Goal: Navigation & Orientation: Find specific page/section

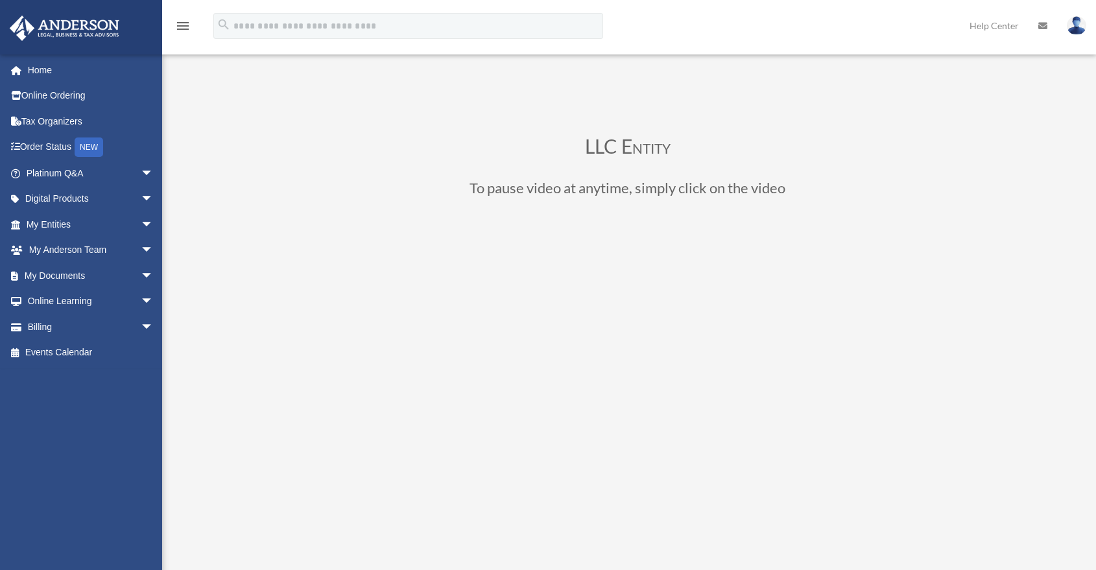
scroll to position [72, 0]
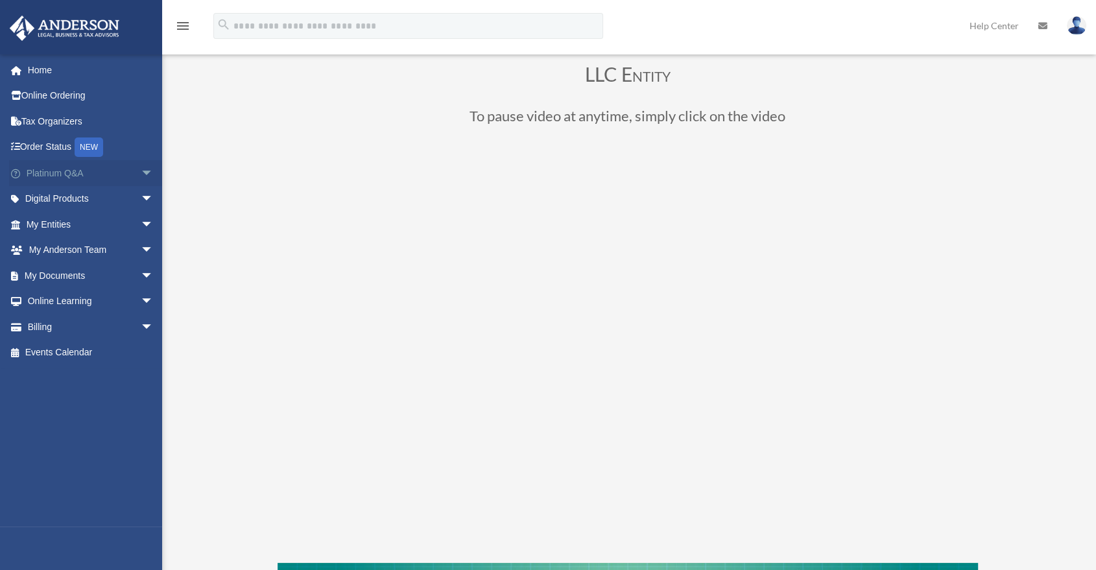
click at [143, 174] on span "arrow_drop_down" at bounding box center [154, 173] width 26 height 27
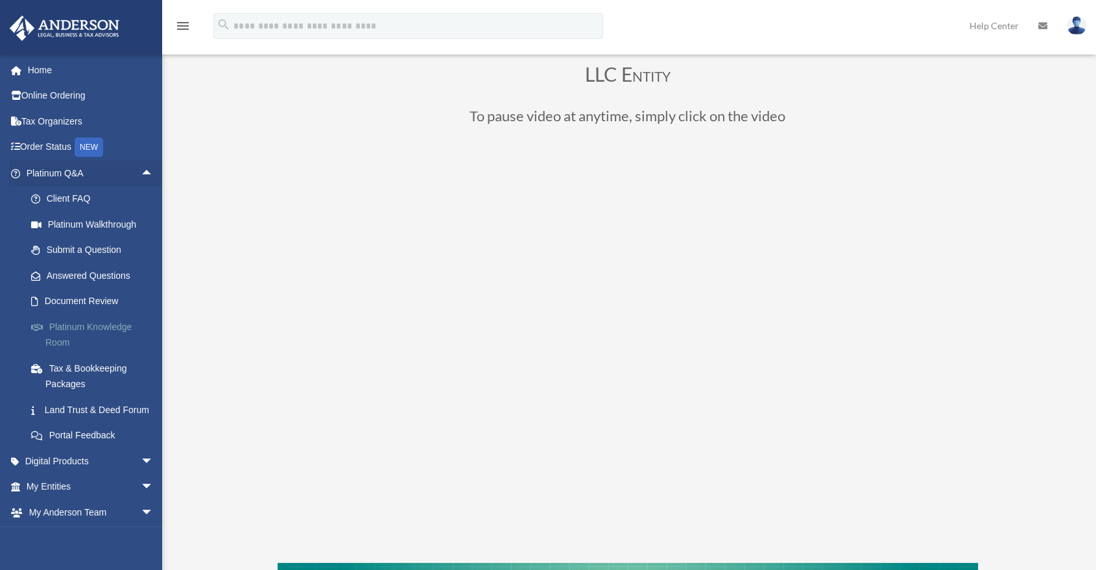
click at [78, 336] on link "Platinum Knowledge Room" at bounding box center [95, 335] width 155 height 42
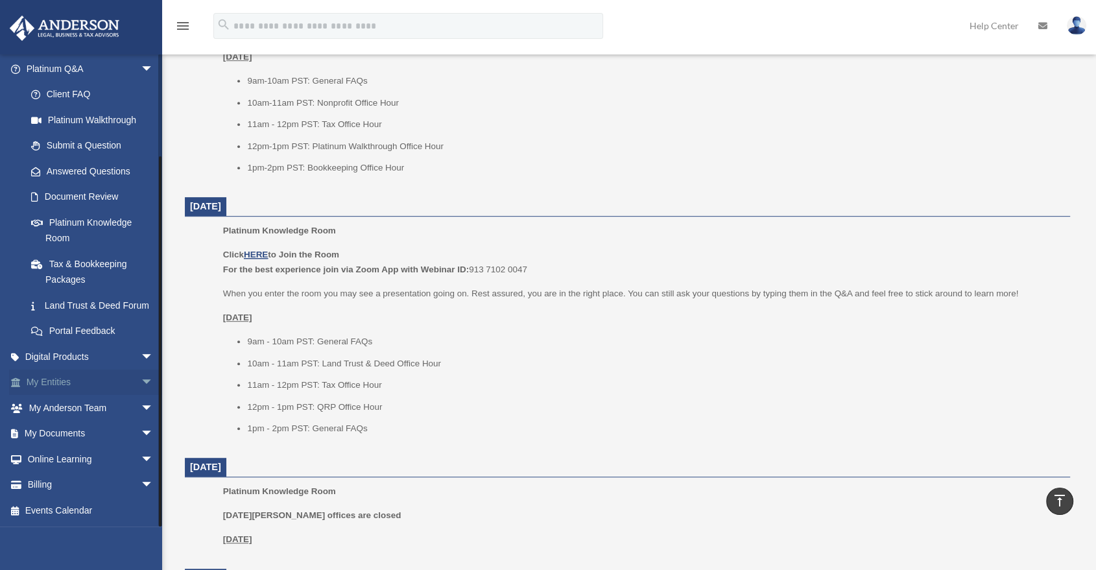
scroll to position [649, 0]
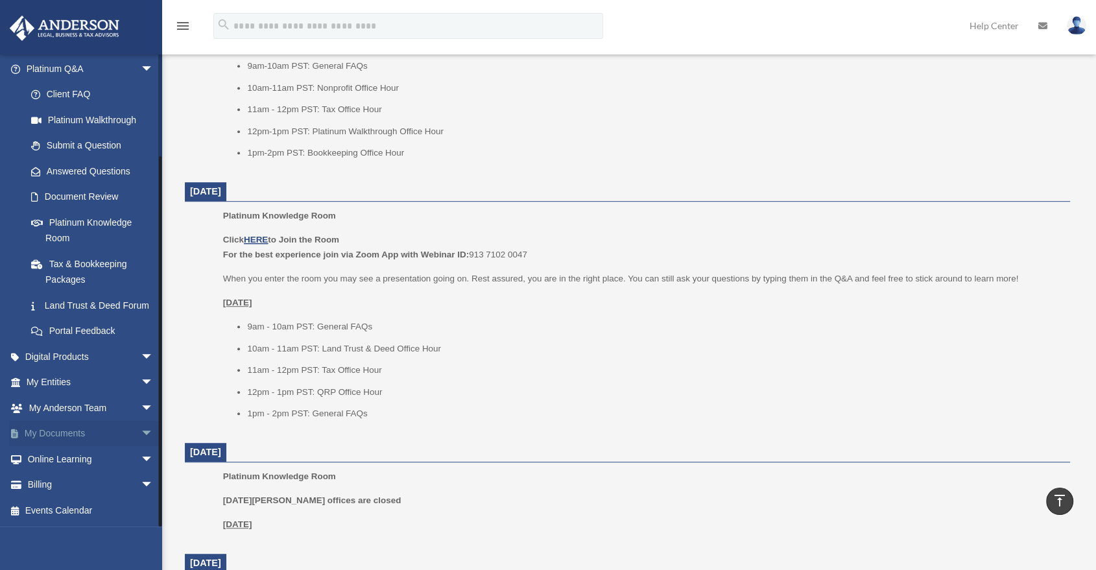
click at [141, 430] on span "arrow_drop_down" at bounding box center [154, 434] width 26 height 27
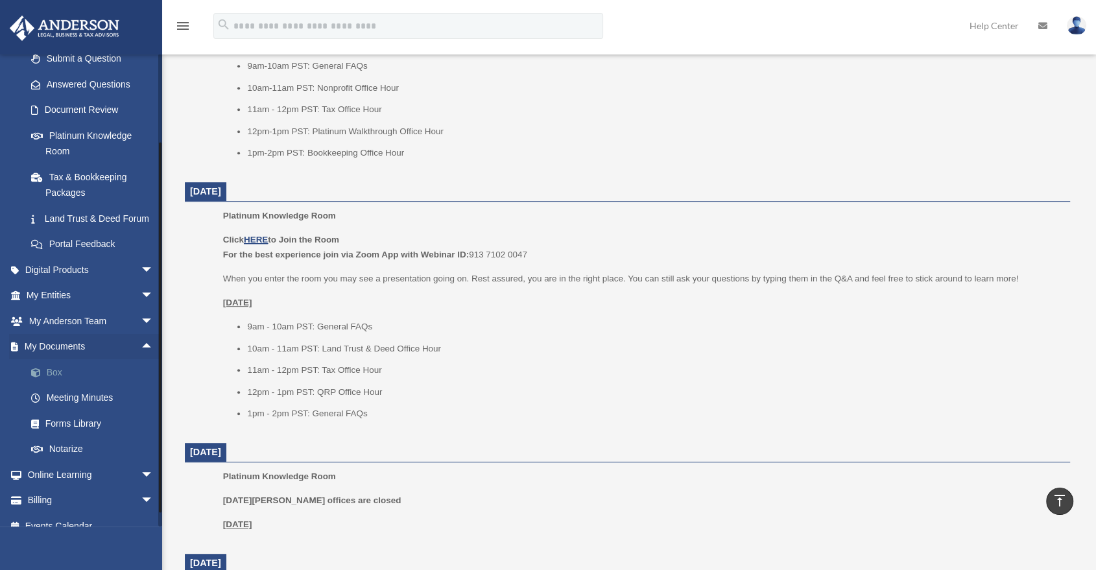
scroll to position [192, 0]
click at [407, 368] on li "11am - 12pm PST: Tax Office Hour" at bounding box center [654, 371] width 814 height 16
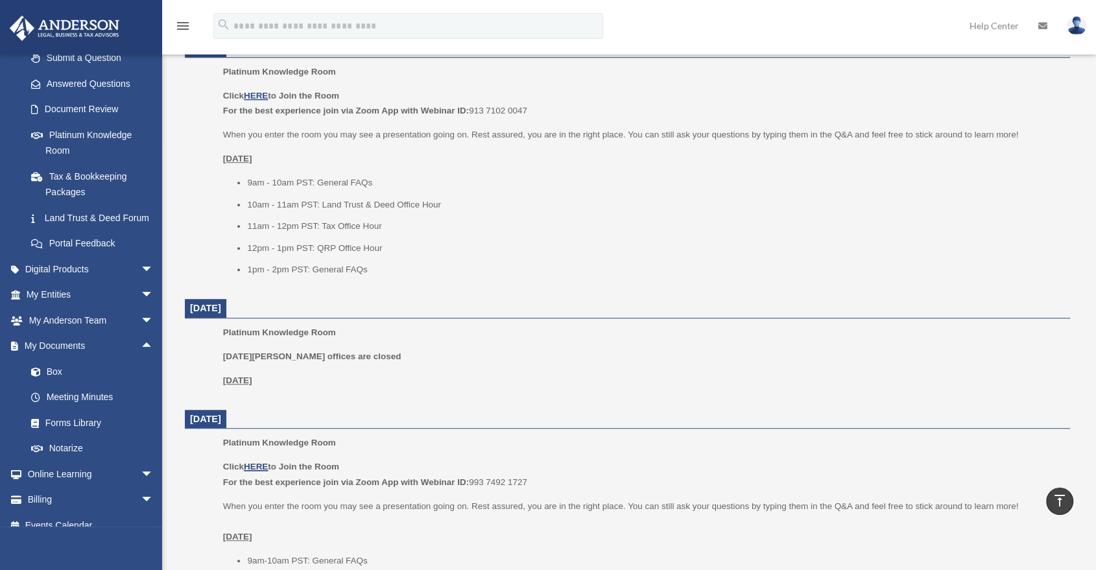
click at [262, 396] on div "Platinum Knowledge Room Labor Day - Anderson's offices are closed Monday, Septe…" at bounding box center [642, 361] width 838 height 72
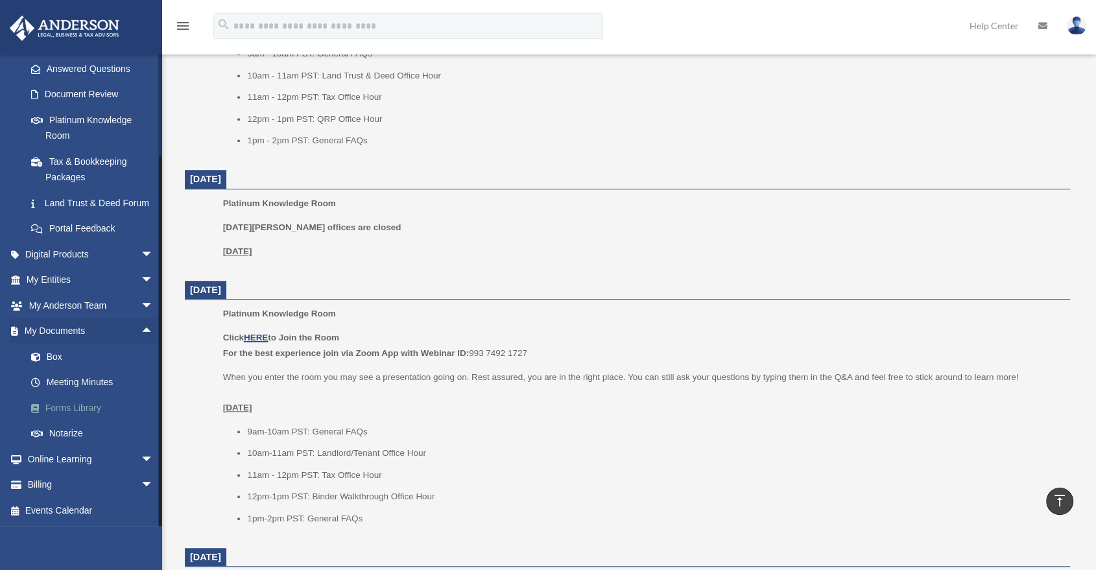
scroll to position [936, 0]
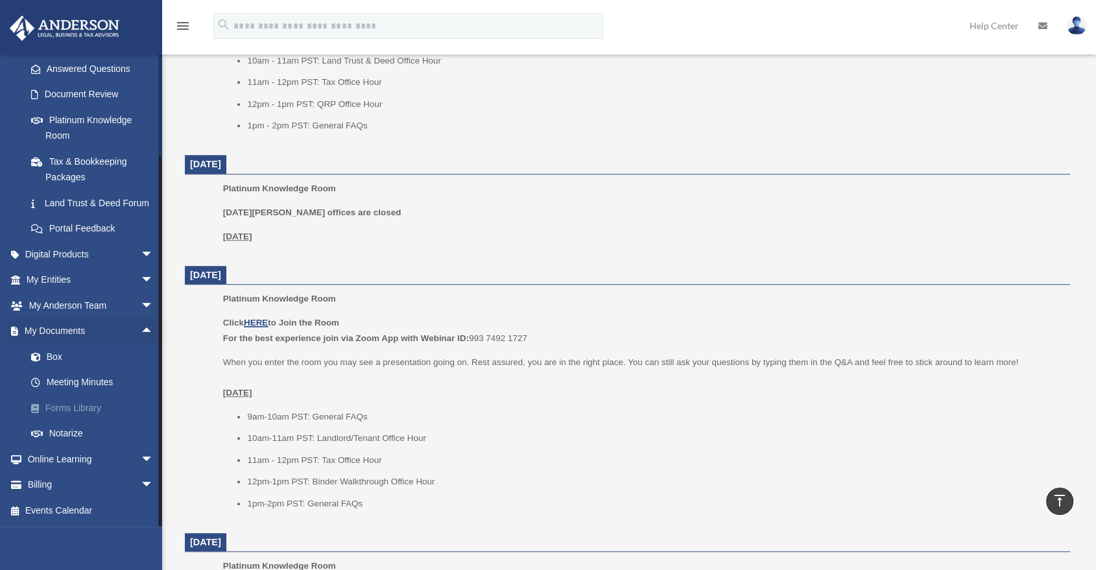
click at [88, 404] on link "Forms Library" at bounding box center [95, 408] width 155 height 26
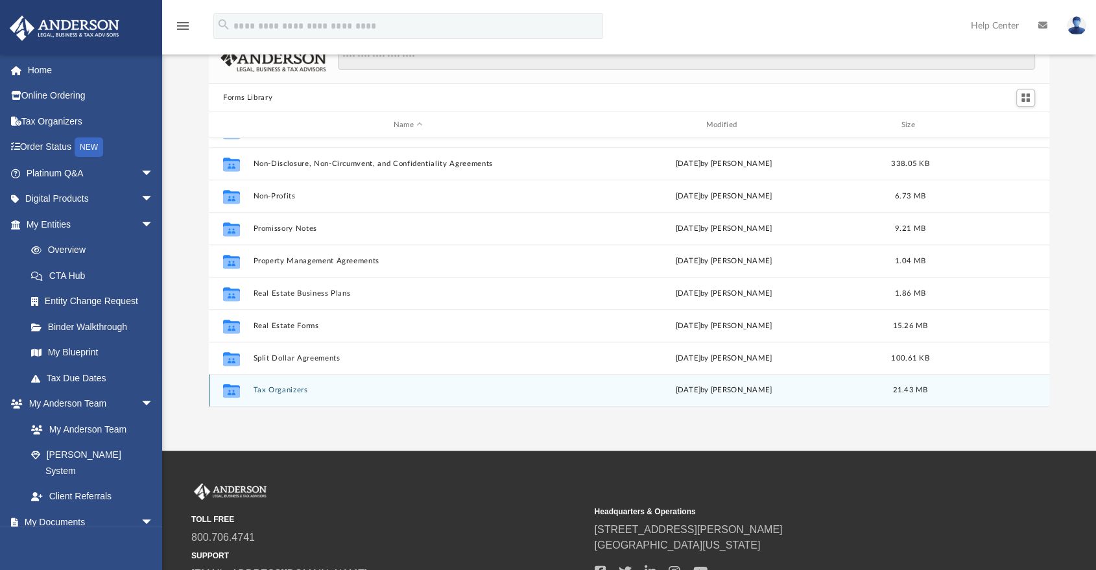
scroll to position [72, 0]
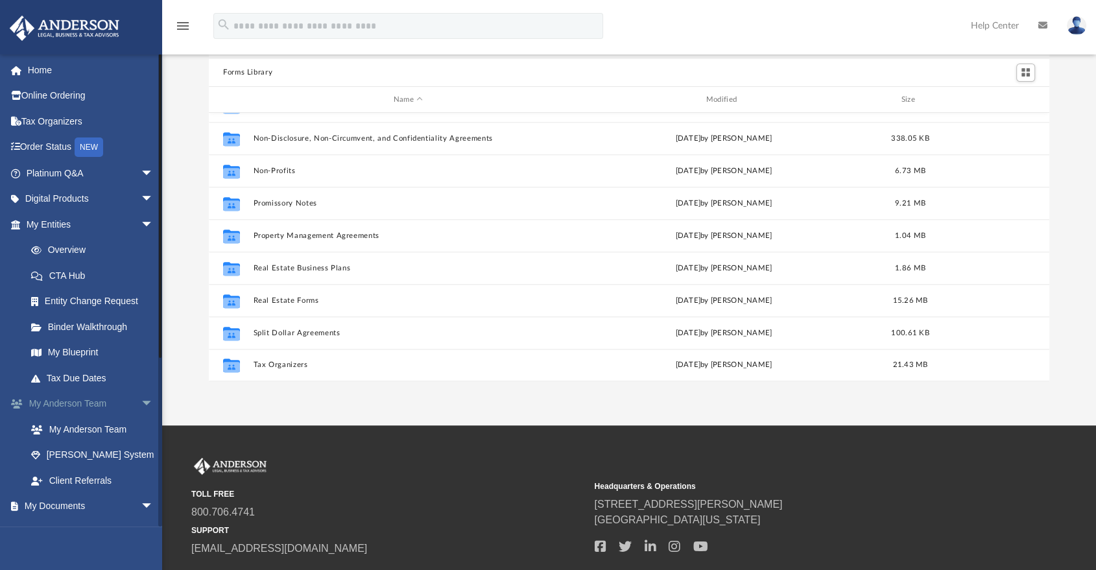
click at [141, 403] on span "arrow_drop_down" at bounding box center [154, 404] width 26 height 27
click at [141, 429] on span "arrow_drop_down" at bounding box center [154, 429] width 26 height 27
click at [141, 409] on span "arrow_drop_up" at bounding box center [154, 404] width 26 height 27
click at [141, 406] on span "arrow_drop_down" at bounding box center [154, 404] width 26 height 27
click at [141, 453] on span "arrow_drop_down" at bounding box center [154, 455] width 26 height 27
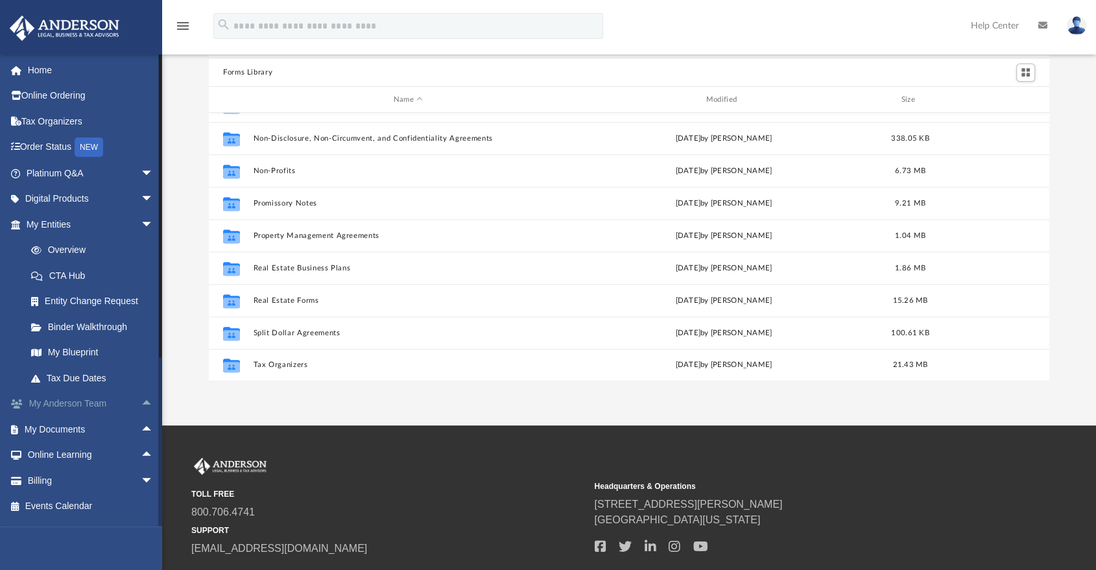
click at [141, 407] on span "arrow_drop_up" at bounding box center [154, 404] width 26 height 27
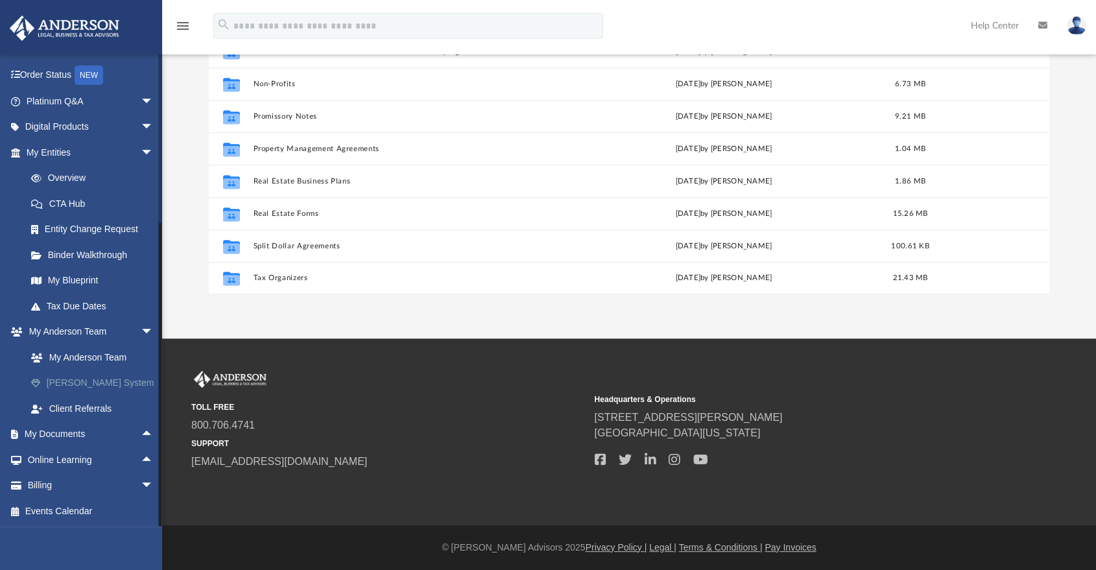
scroll to position [0, 0]
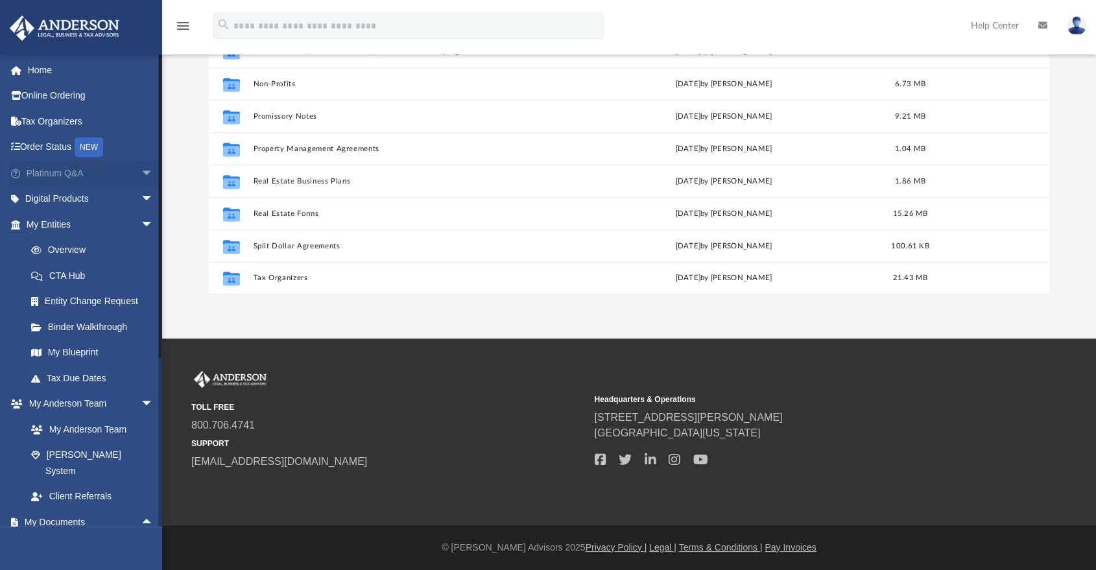
click at [141, 170] on span "arrow_drop_down" at bounding box center [154, 173] width 26 height 27
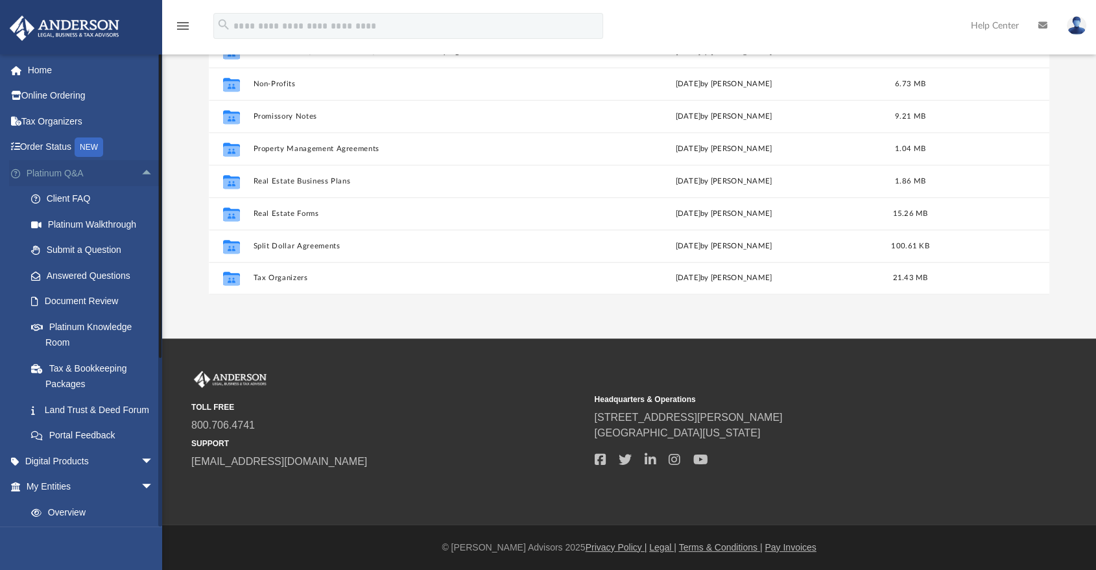
click at [141, 170] on span "arrow_drop_up" at bounding box center [154, 173] width 26 height 27
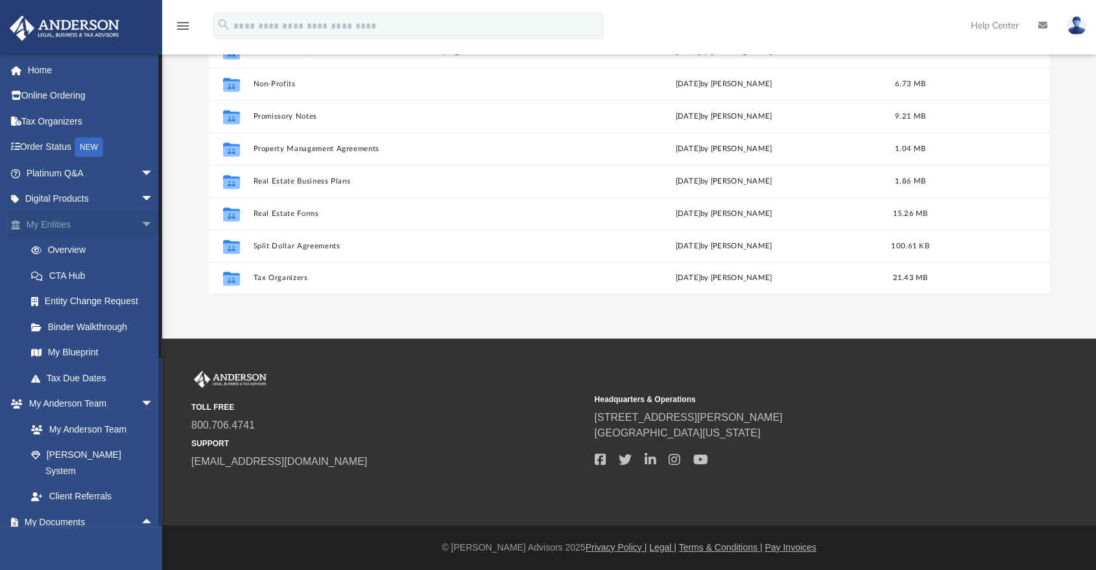
click at [141, 217] on span "arrow_drop_down" at bounding box center [154, 224] width 26 height 27
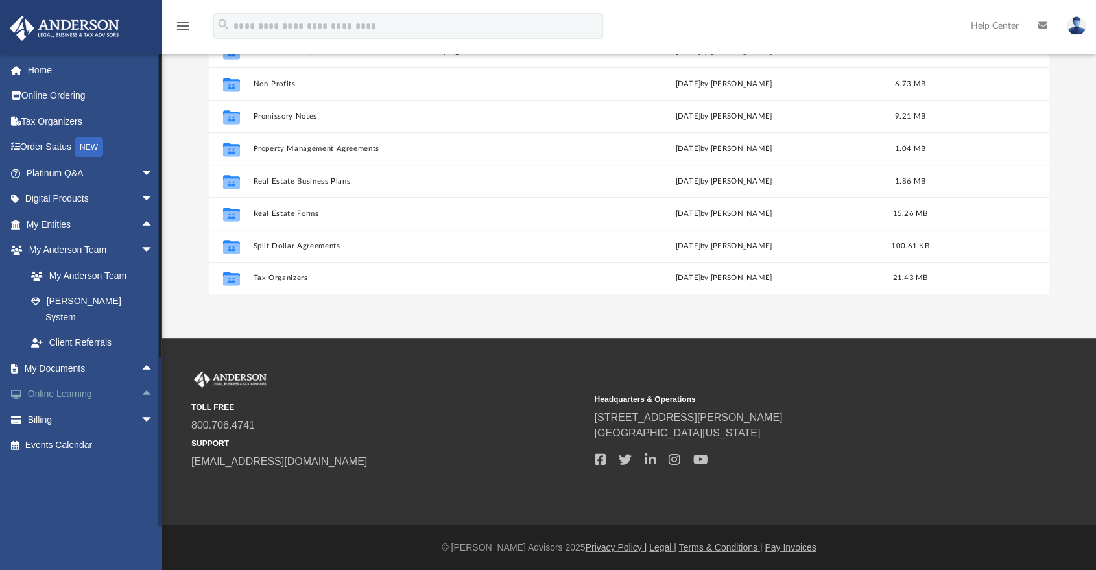
click at [141, 381] on span "arrow_drop_up" at bounding box center [154, 394] width 26 height 27
